Goal: Transaction & Acquisition: Purchase product/service

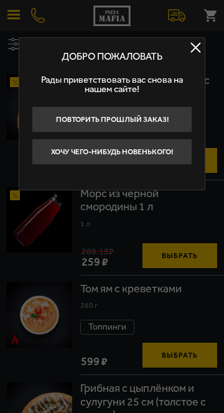
click at [194, 51] on button at bounding box center [195, 47] width 19 height 19
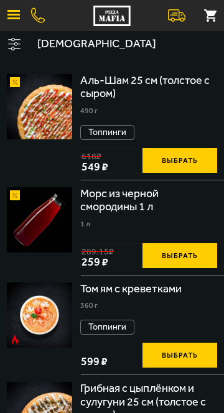
click at [4, 2] on button "button" at bounding box center [13, 15] width 27 height 27
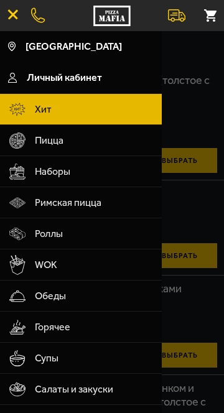
click at [118, 162] on span "Наборы" at bounding box center [94, 171] width 119 height 31
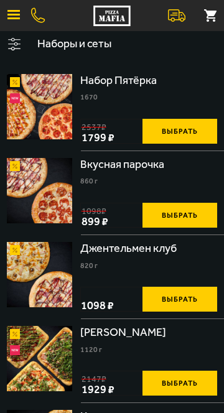
click at [15, 15] on span "button" at bounding box center [13, 15] width 12 height 2
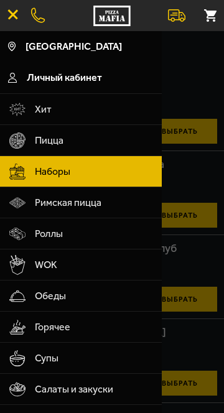
click at [126, 137] on span "Пицца" at bounding box center [94, 140] width 119 height 31
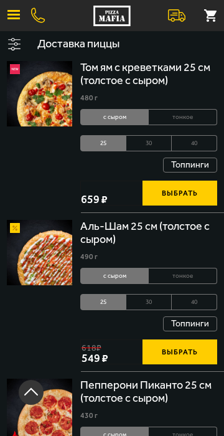
scroll to position [1172, 0]
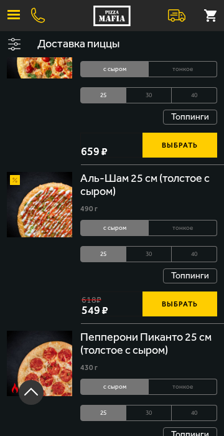
click at [205, 247] on li "40" at bounding box center [194, 254] width 45 height 16
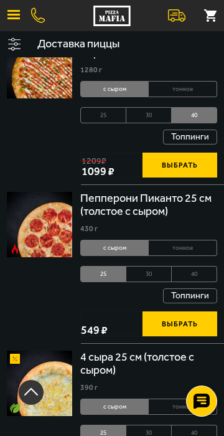
scroll to position [1311, 0]
